Goal: Task Accomplishment & Management: Manage account settings

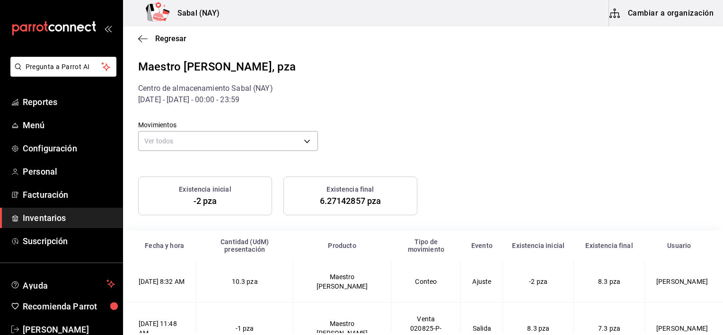
scroll to position [362, 0]
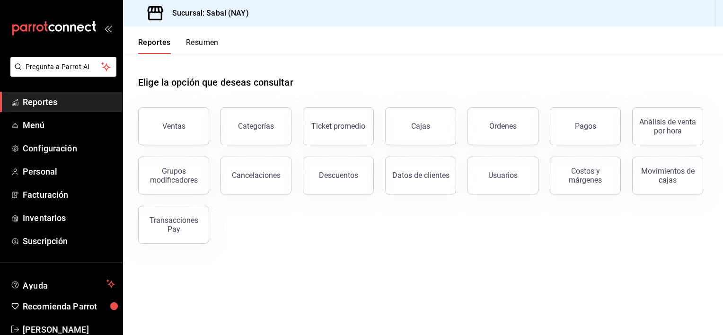
click at [54, 108] on span "Reportes" at bounding box center [69, 102] width 92 height 13
click at [518, 130] on button "Órdenes" at bounding box center [502, 126] width 71 height 38
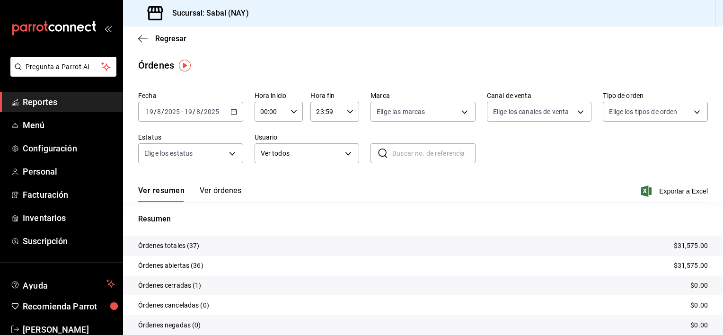
click at [211, 193] on button "Ver órdenes" at bounding box center [221, 194] width 42 height 16
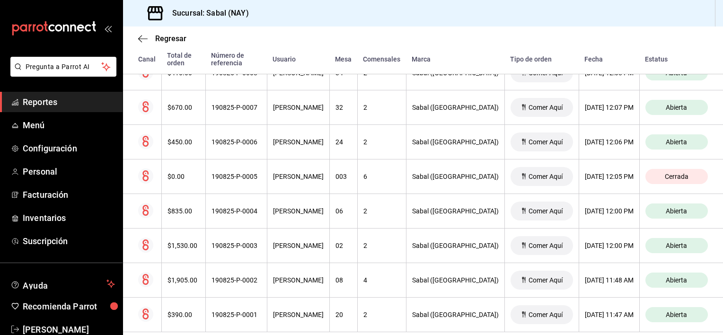
scroll to position [1243, 0]
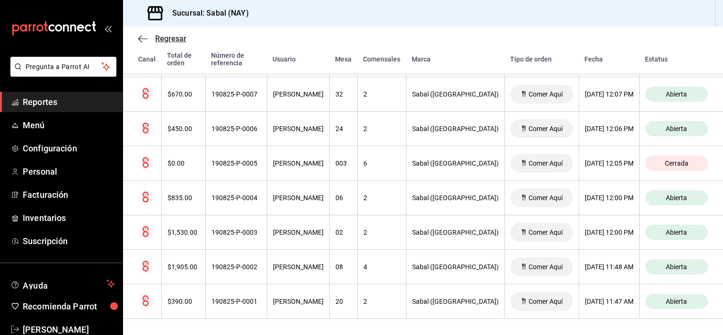
click at [142, 40] on icon "button" at bounding box center [142, 39] width 9 height 9
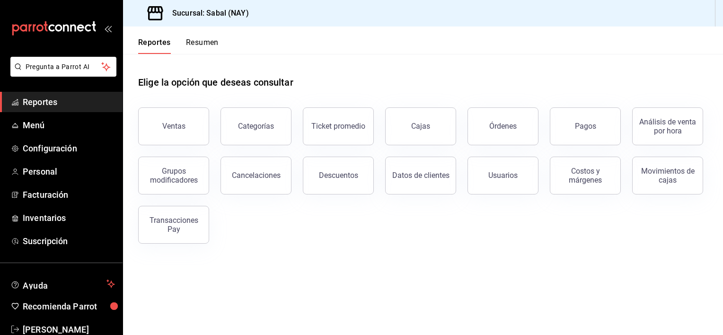
click at [51, 101] on span "Reportes" at bounding box center [69, 102] width 92 height 13
click at [62, 214] on span "Inventarios" at bounding box center [69, 217] width 92 height 13
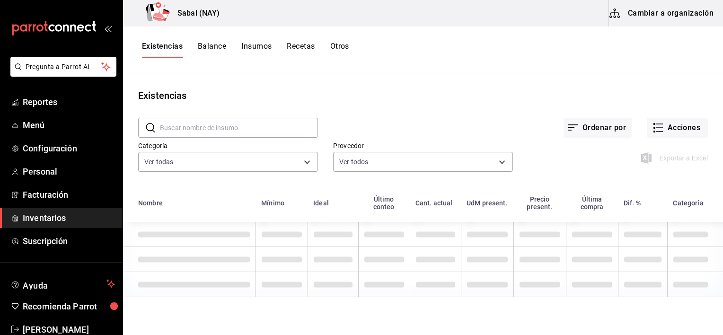
click at [339, 51] on button "Otros" at bounding box center [339, 50] width 19 height 16
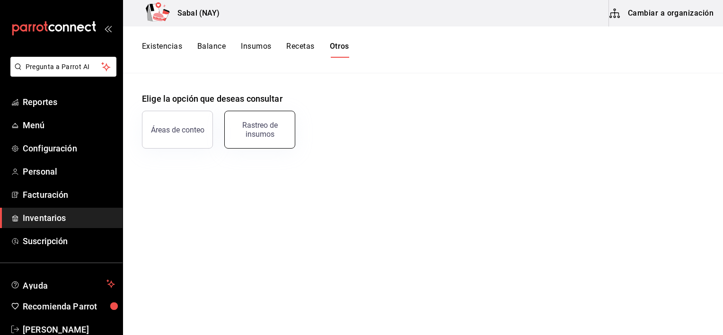
click at [271, 128] on div "Rastreo de insumos" at bounding box center [259, 130] width 59 height 18
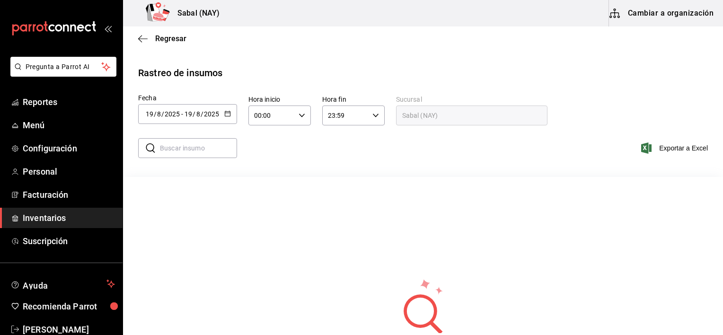
click at [227, 110] on icon "button" at bounding box center [227, 113] width 7 height 7
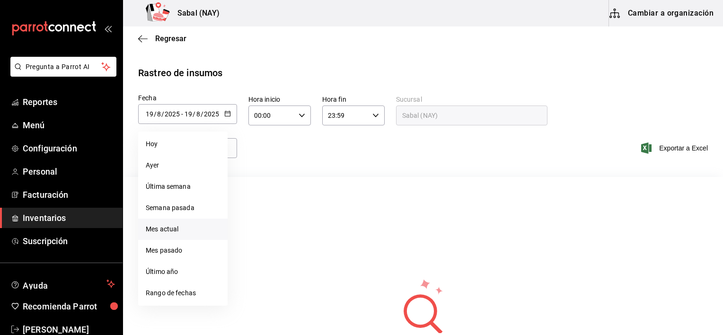
click at [159, 227] on li "Mes actual" at bounding box center [182, 229] width 89 height 21
type input "2025-08-01"
type input "1"
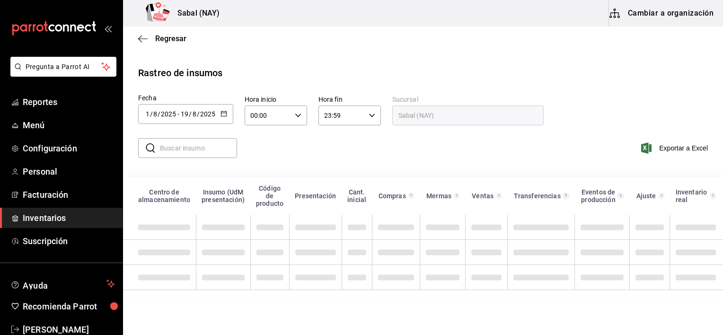
click at [204, 155] on input "text" at bounding box center [198, 148] width 77 height 19
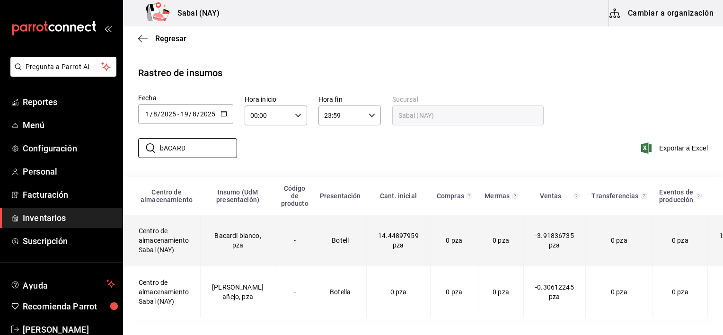
type input "bACARD"
click at [496, 247] on td "0 pza" at bounding box center [500, 241] width 45 height 52
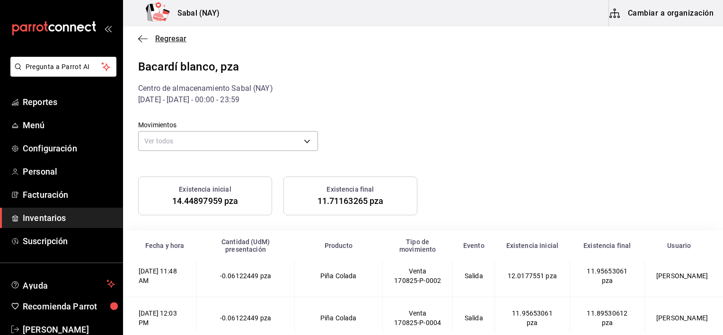
click at [140, 38] on icon "button" at bounding box center [142, 39] width 9 height 9
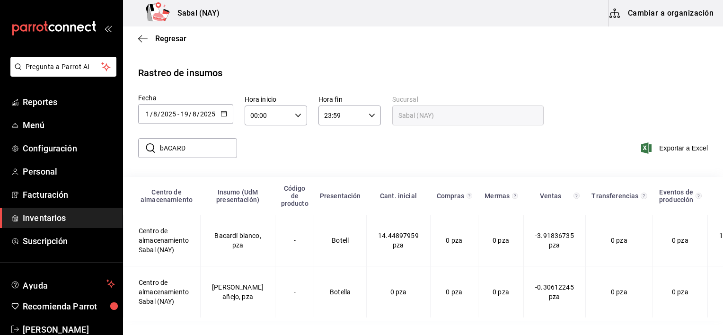
click at [316, 87] on div "Rastreo de insumos Fecha 2025-08-01 1 / 8 / 2025 - 2025-08-19 19 / 8 / 2025 Hor…" at bounding box center [423, 193] width 570 height 255
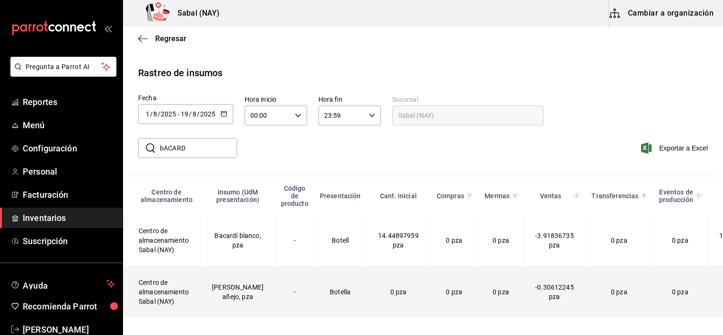
click at [275, 293] on td "-" at bounding box center [294, 292] width 39 height 52
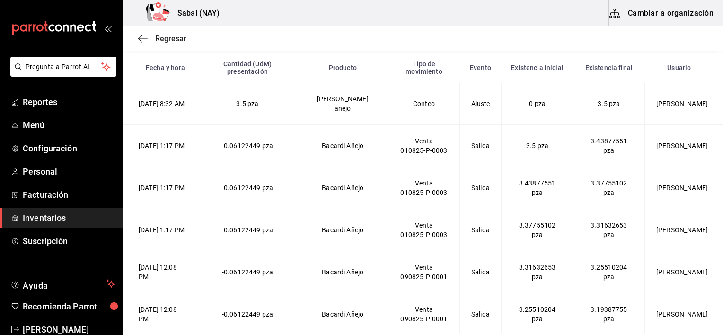
click at [139, 37] on icon "button" at bounding box center [140, 38] width 4 height 7
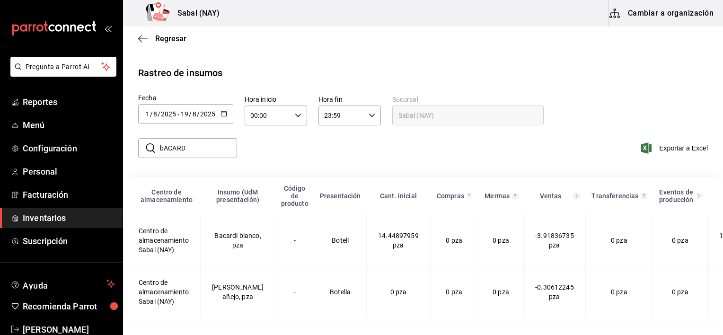
scroll to position [6, 0]
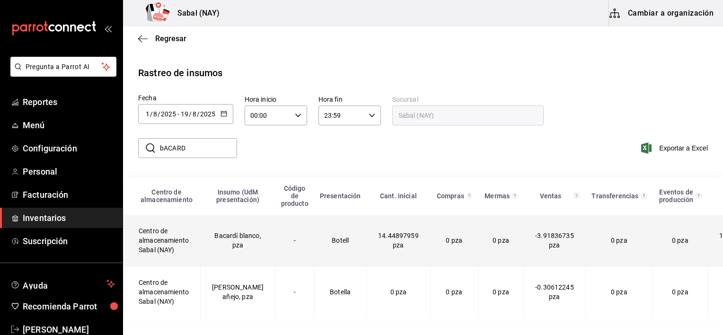
click at [240, 242] on td "Bacardí blanco, pza" at bounding box center [238, 241] width 75 height 52
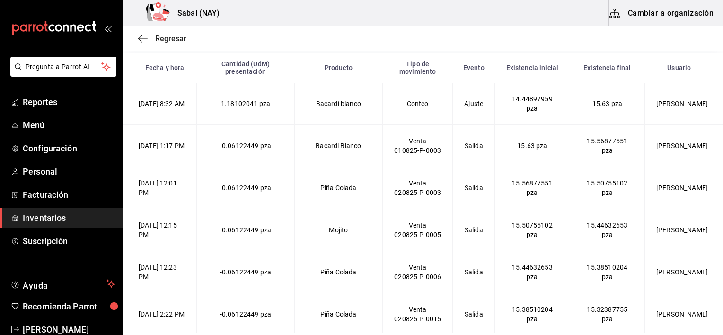
click at [145, 36] on icon "button" at bounding box center [142, 39] width 9 height 9
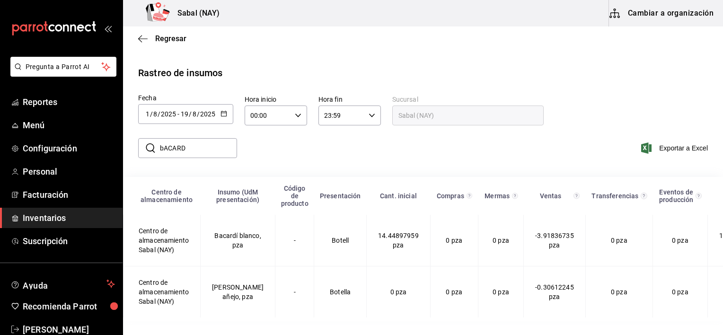
scroll to position [6, 0]
click at [44, 102] on span "Reportes" at bounding box center [69, 102] width 92 height 13
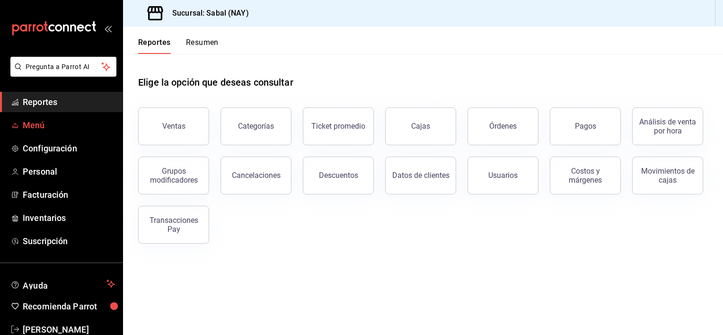
click at [45, 124] on span "Menú" at bounding box center [69, 125] width 92 height 13
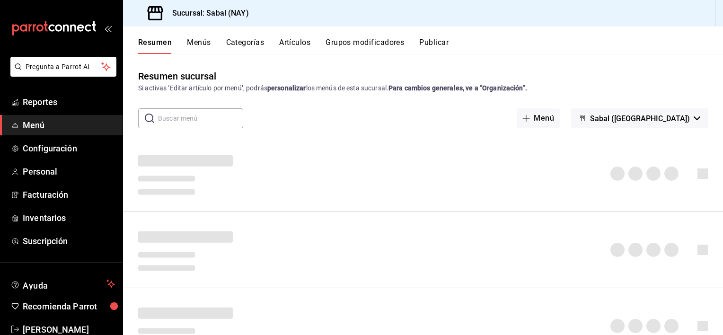
click at [362, 44] on button "Grupos modificadores" at bounding box center [364, 46] width 79 height 16
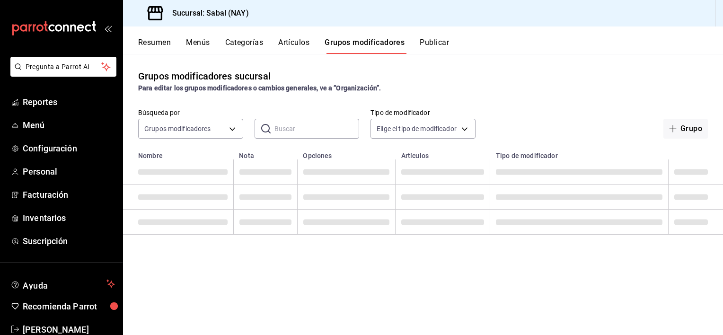
click at [303, 129] on input "text" at bounding box center [316, 128] width 85 height 19
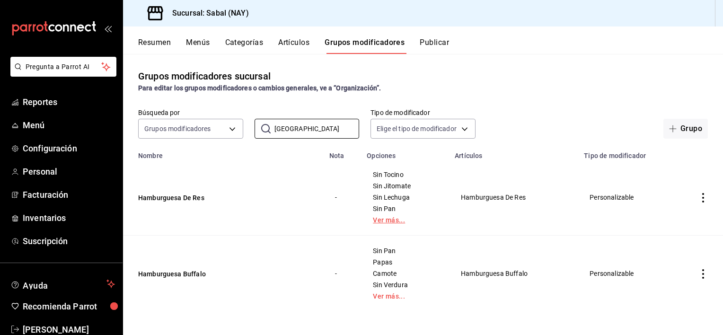
type input "HAMBURG"
click at [395, 220] on link "Ver más..." at bounding box center [405, 220] width 64 height 7
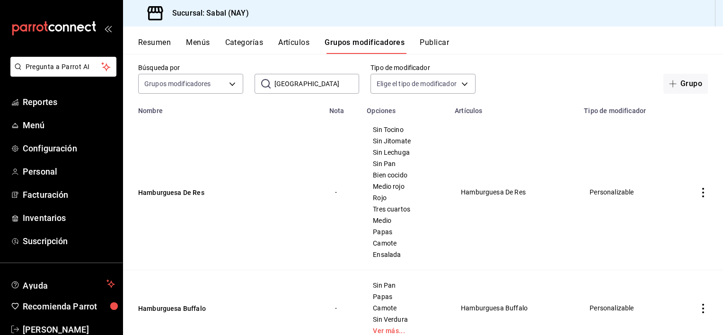
scroll to position [47, 0]
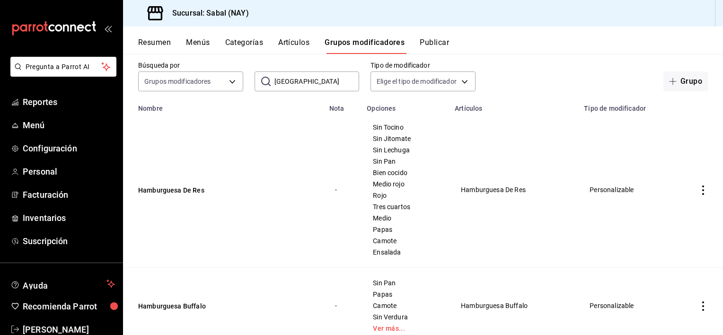
click at [698, 189] on icon "actions" at bounding box center [702, 189] width 9 height 9
click at [653, 218] on div at bounding box center [646, 212] width 17 height 11
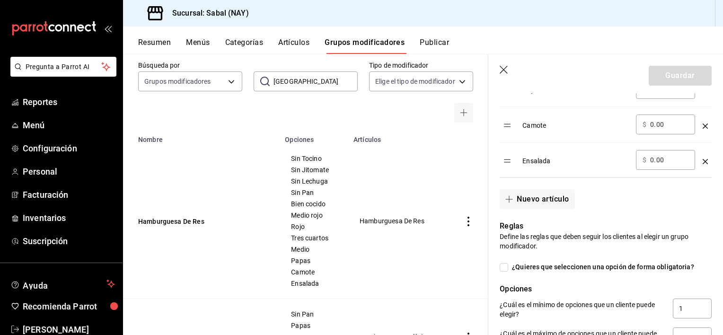
scroll to position [677, 0]
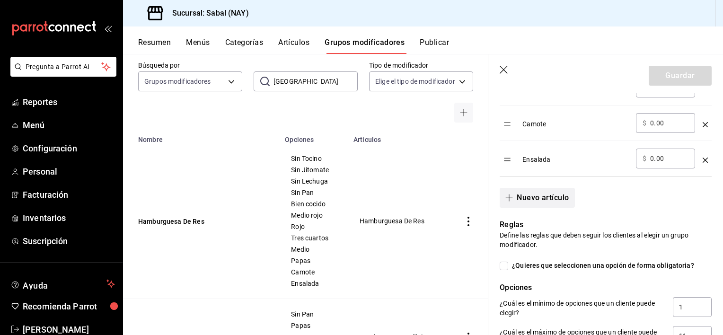
click at [553, 202] on button "Nuevo artículo" at bounding box center [537, 198] width 75 height 20
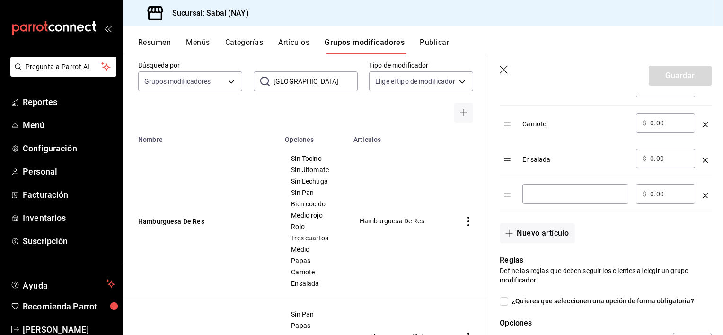
click at [551, 197] on input "optionsTable" at bounding box center [575, 193] width 93 height 9
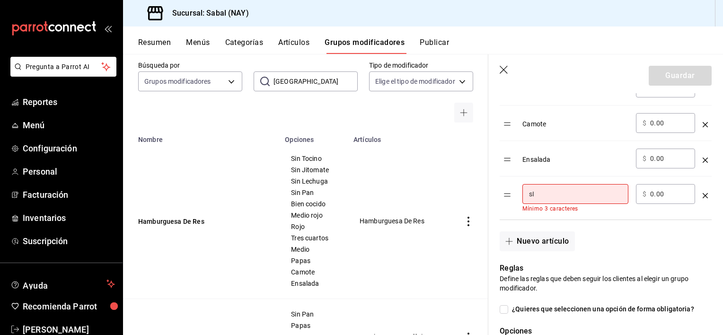
type input "s"
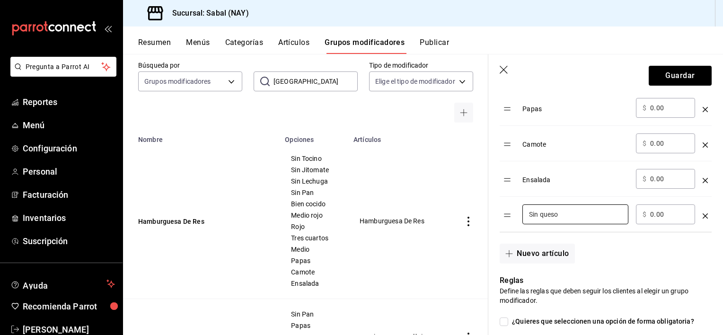
scroll to position [630, 0]
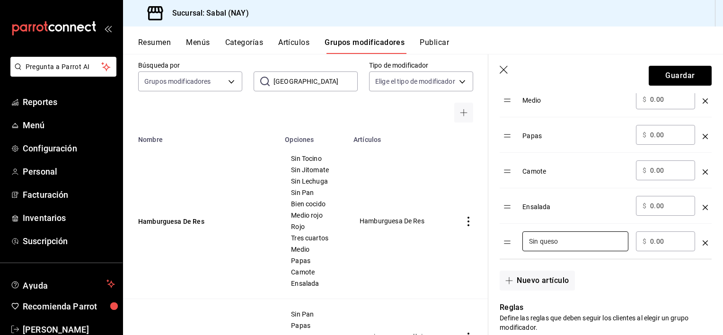
type input "Sin queso"
click at [703, 245] on div "optionsTable" at bounding box center [705, 239] width 5 height 16
click at [703, 243] on icon "optionsTable" at bounding box center [705, 242] width 5 height 5
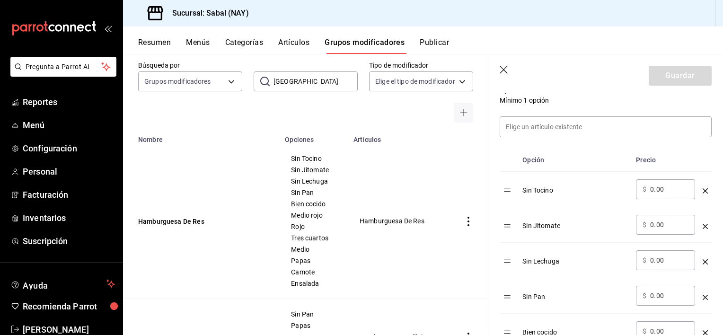
scroll to position [251, 0]
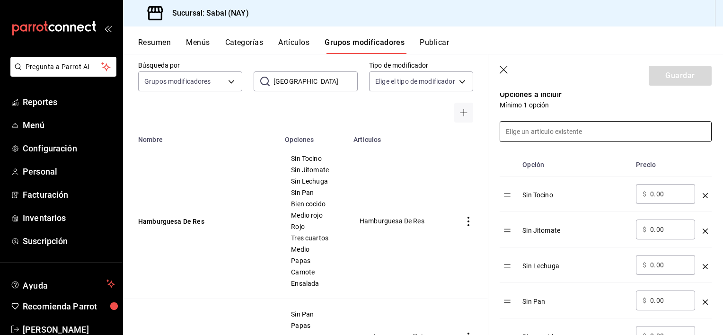
click at [550, 133] on input at bounding box center [605, 132] width 211 height 20
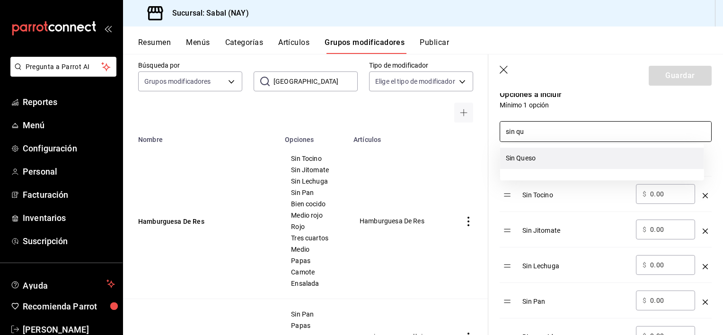
click at [518, 157] on li "Sin Queso" at bounding box center [602, 158] width 204 height 21
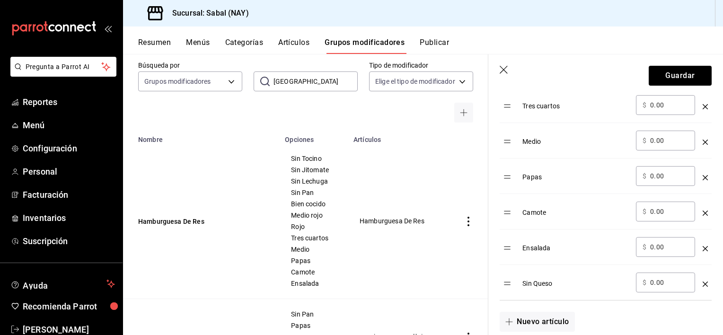
scroll to position [488, 0]
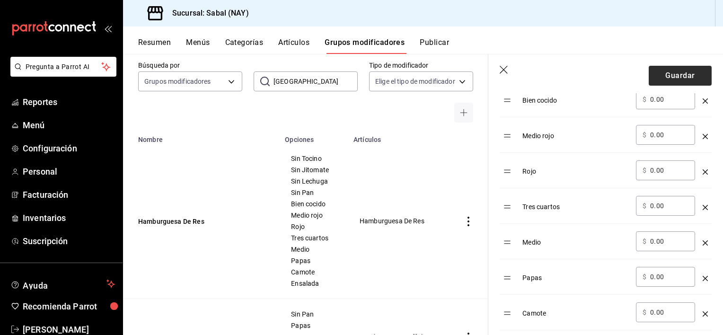
type input "sin qu"
click at [675, 78] on button "Guardar" at bounding box center [680, 76] width 63 height 20
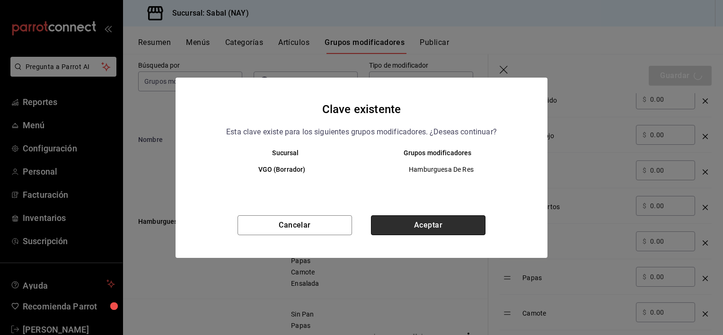
click at [423, 225] on button "Aceptar" at bounding box center [428, 225] width 114 height 20
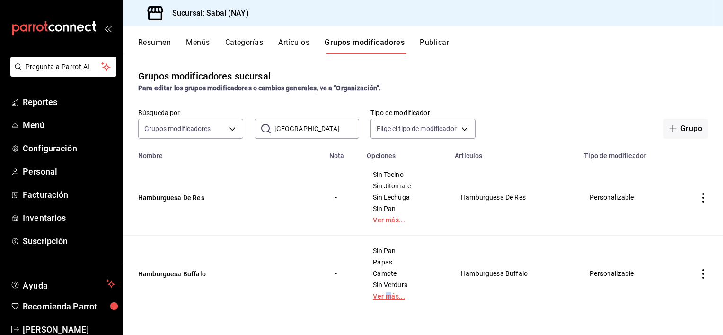
click at [389, 296] on link "Ver más..." at bounding box center [405, 296] width 64 height 7
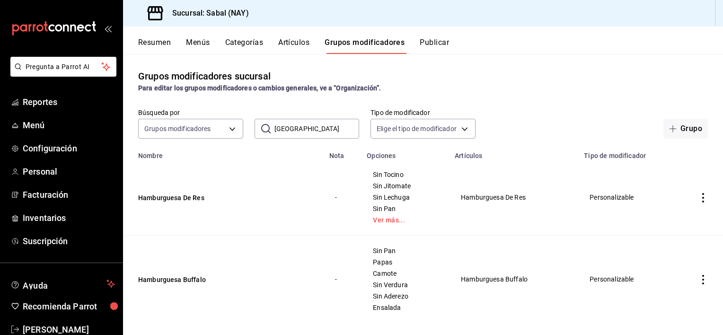
click at [152, 42] on button "Resumen" at bounding box center [154, 46] width 33 height 16
